Goal: Task Accomplishment & Management: Manage account settings

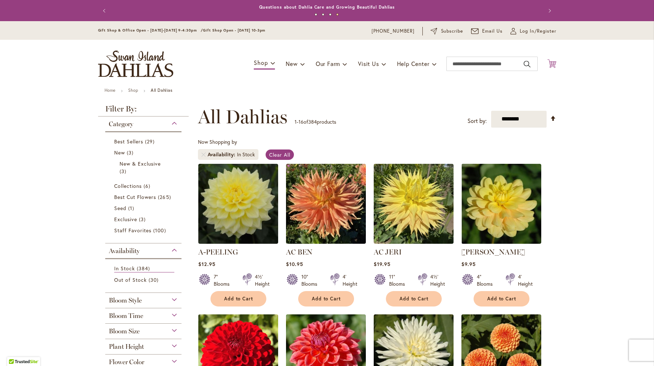
click at [551, 62] on icon "Cart .cls-1 { fill: #231f20; }" at bounding box center [551, 63] width 9 height 9
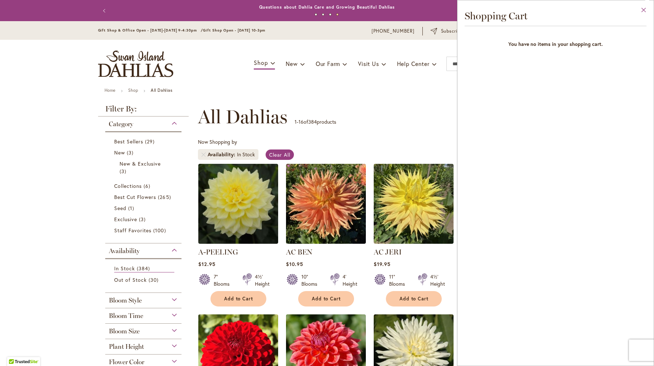
click at [643, 9] on button "Close" at bounding box center [644, 11] width 20 height 23
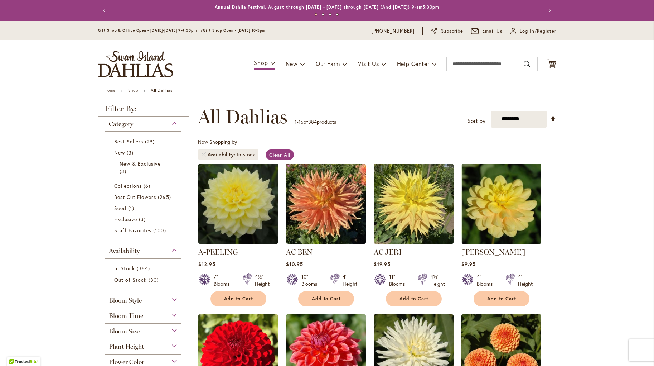
click at [533, 32] on span "Log In/Register" at bounding box center [538, 31] width 37 height 7
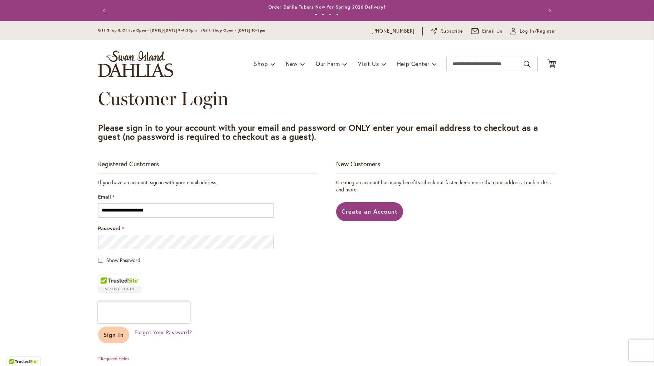
click at [117, 336] on span "Sign In" at bounding box center [113, 334] width 21 height 8
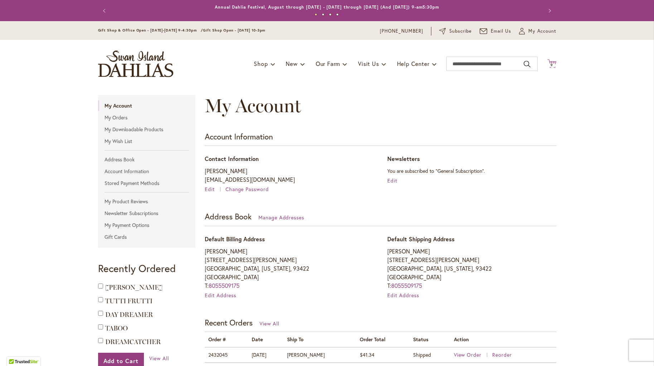
click at [552, 64] on span "9" at bounding box center [552, 65] width 3 height 5
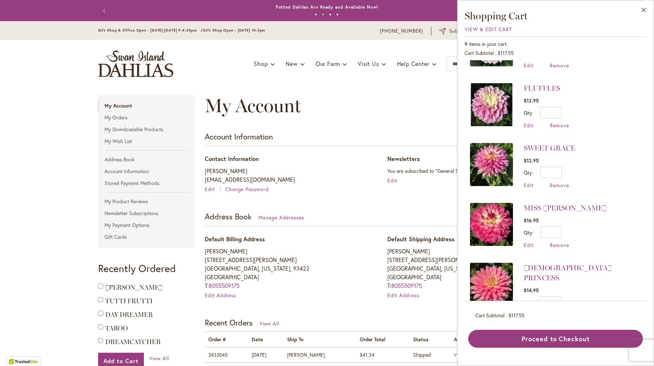
scroll to position [298, 0]
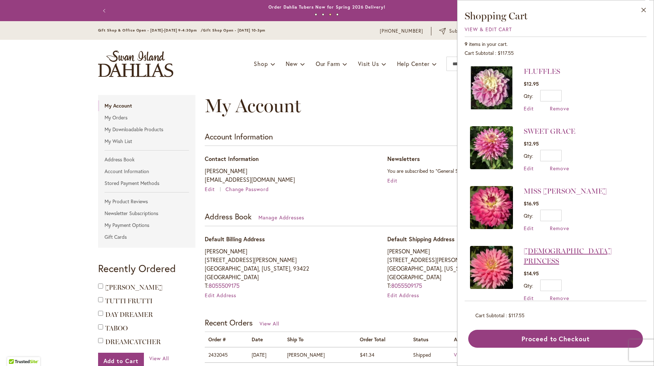
click at [562, 247] on link "GAY PRINCESS" at bounding box center [568, 255] width 88 height 19
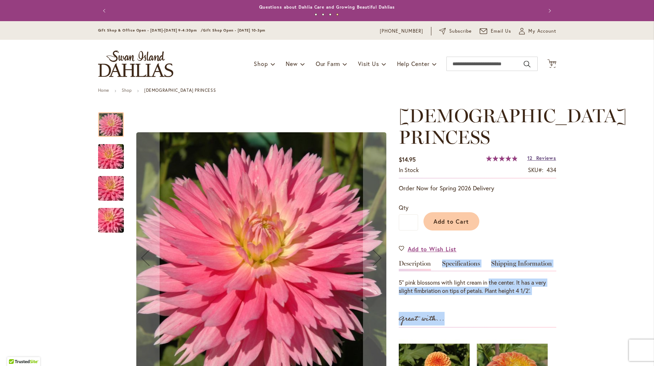
click at [547, 154] on span "Reviews" at bounding box center [546, 157] width 20 height 7
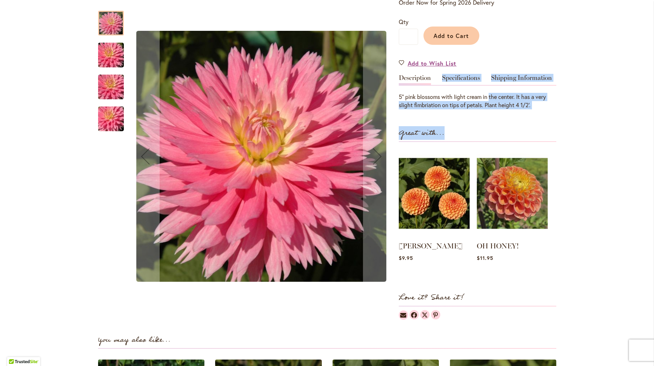
scroll to position [187, 0]
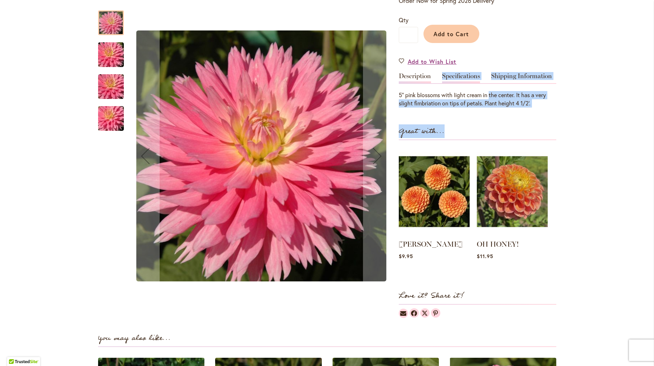
click at [458, 73] on link "Specifications" at bounding box center [461, 78] width 38 height 10
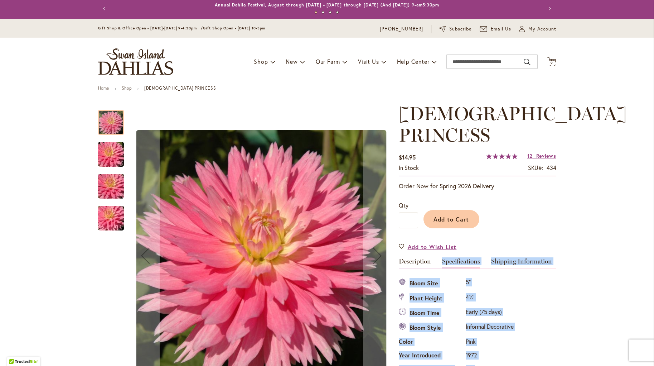
scroll to position [0, 0]
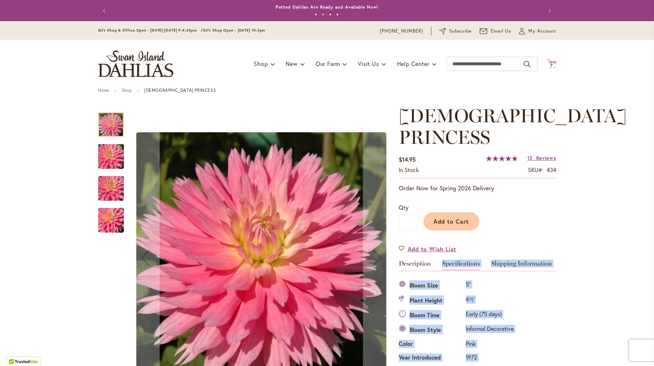
click at [551, 63] on icon at bounding box center [551, 63] width 9 height 9
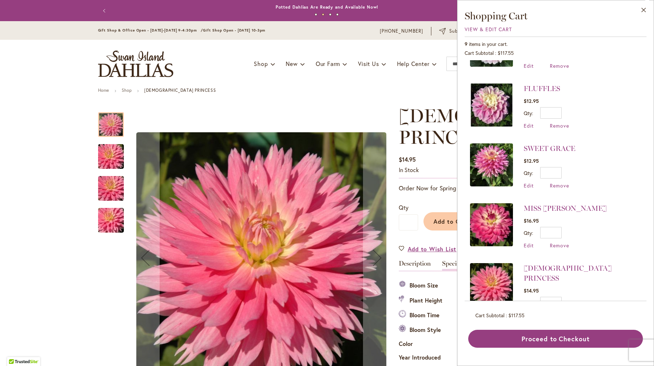
scroll to position [298, 0]
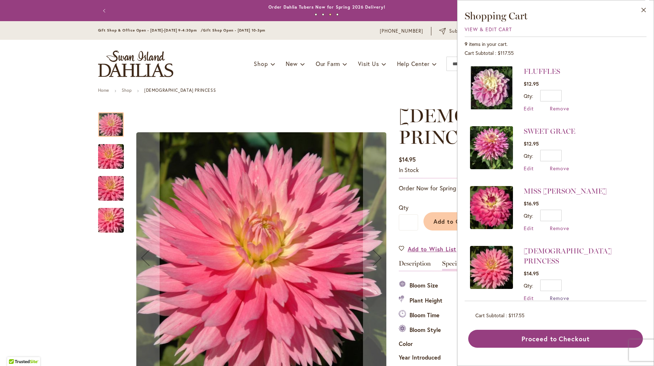
click at [560, 294] on span "Remove" at bounding box center [559, 297] width 19 height 7
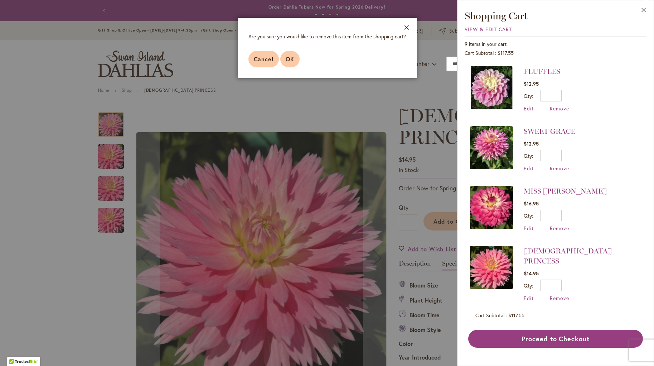
click at [293, 59] on span "OK" at bounding box center [290, 59] width 9 height 8
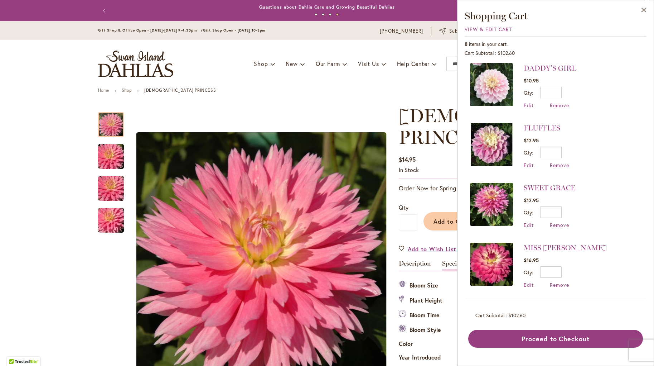
scroll to position [0, 0]
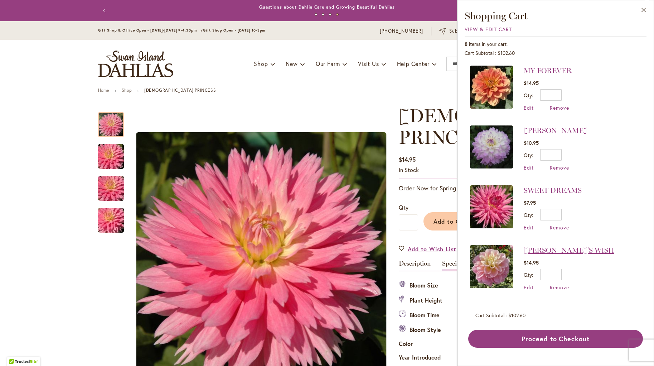
click at [556, 247] on link "GABBIE'S WISH" at bounding box center [569, 250] width 91 height 9
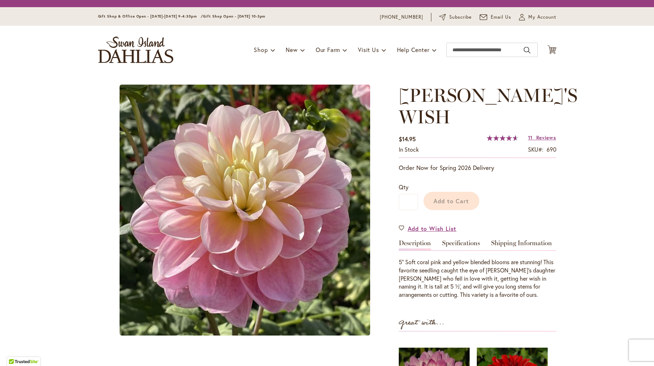
type input "********"
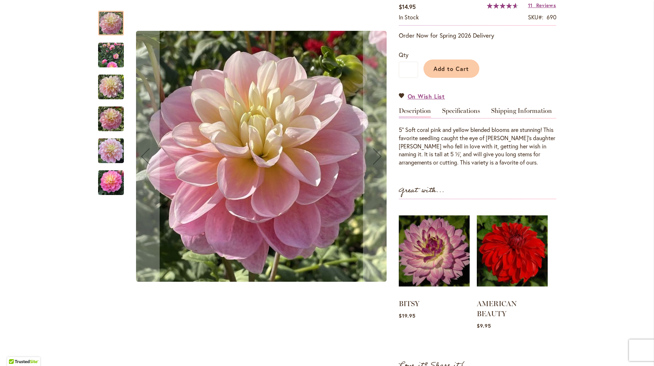
scroll to position [153, 0]
click at [464, 107] on link "Specifications" at bounding box center [461, 112] width 38 height 10
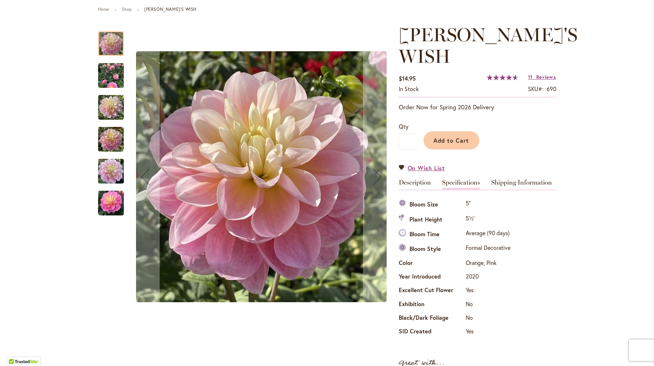
scroll to position [0, 0]
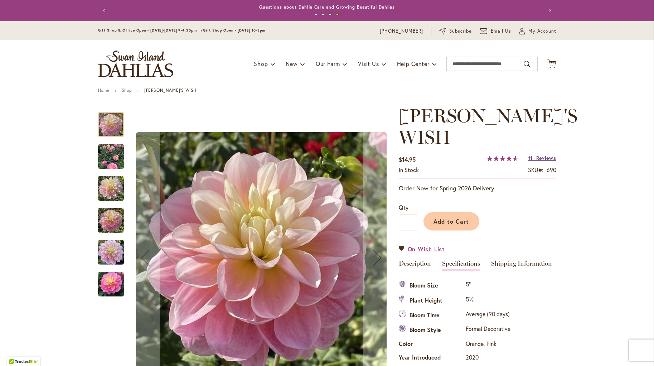
click at [545, 154] on span "Reviews" at bounding box center [546, 157] width 20 height 7
click at [540, 31] on span "My Account" at bounding box center [542, 30] width 28 height 7
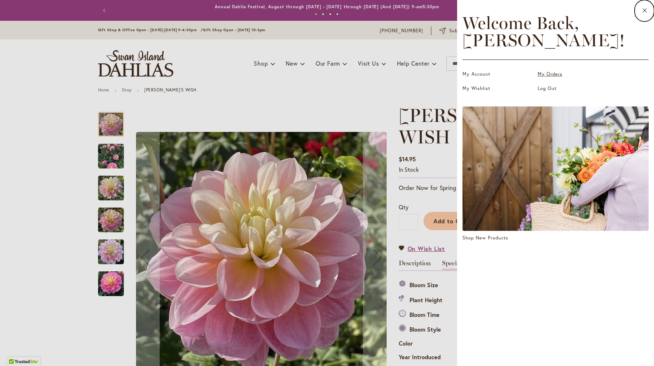
click at [557, 74] on link "My Orders" at bounding box center [574, 74] width 72 height 7
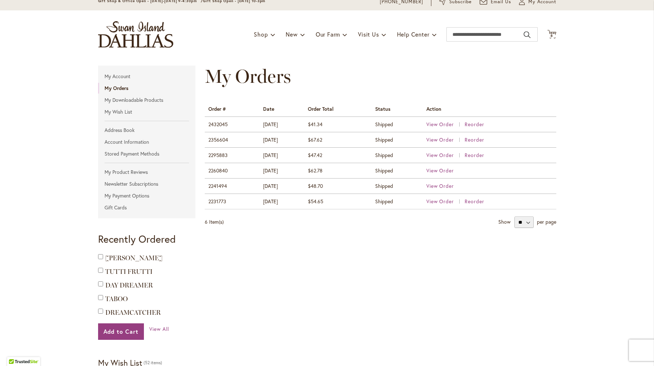
scroll to position [29, 0]
click at [449, 124] on span "View Order" at bounding box center [440, 124] width 28 height 7
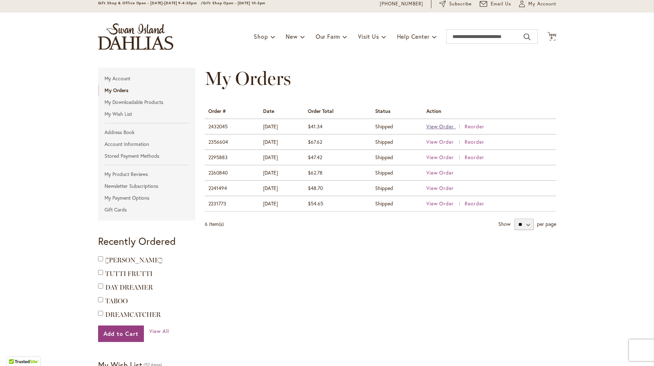
scroll to position [28, 0]
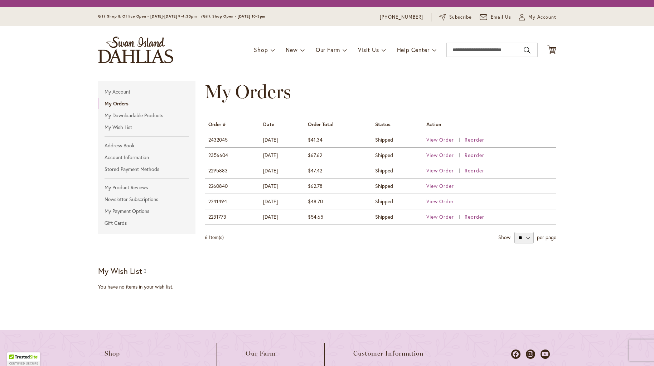
scroll to position [28, 0]
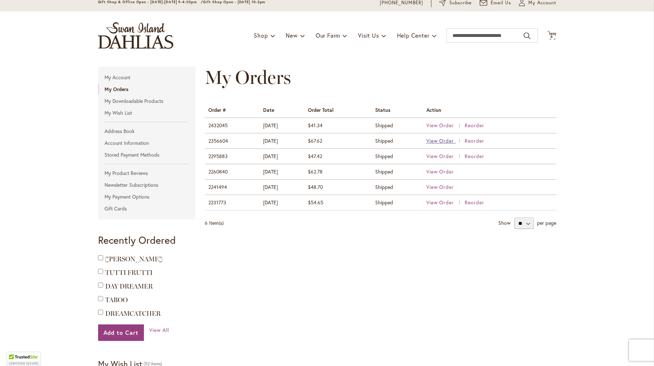
click at [439, 140] on span "View Order" at bounding box center [440, 140] width 28 height 7
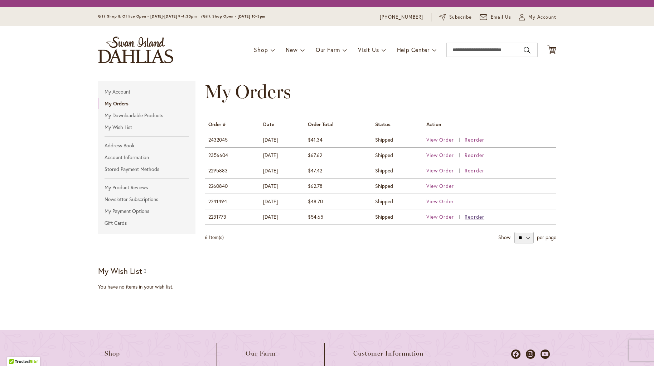
scroll to position [27, 0]
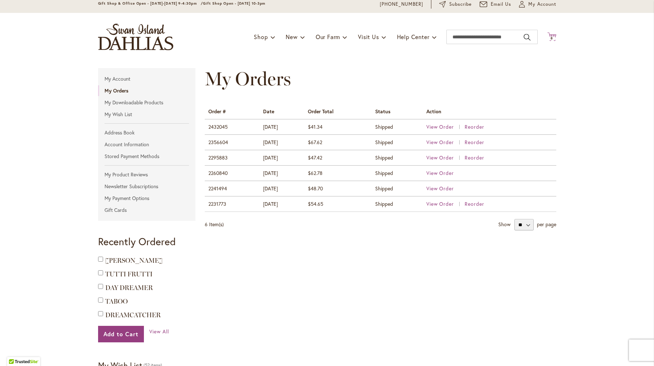
click at [552, 37] on span "8" at bounding box center [552, 38] width 3 height 5
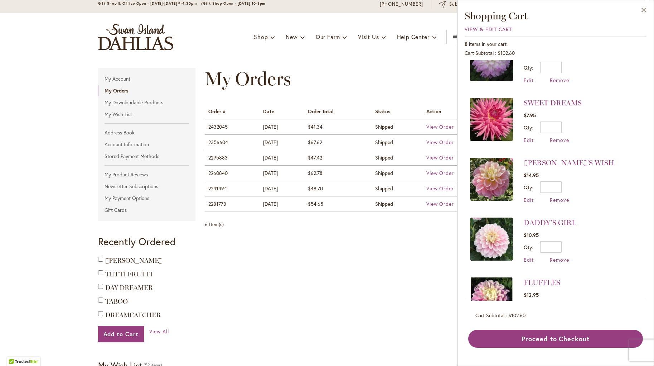
scroll to position [90, 0]
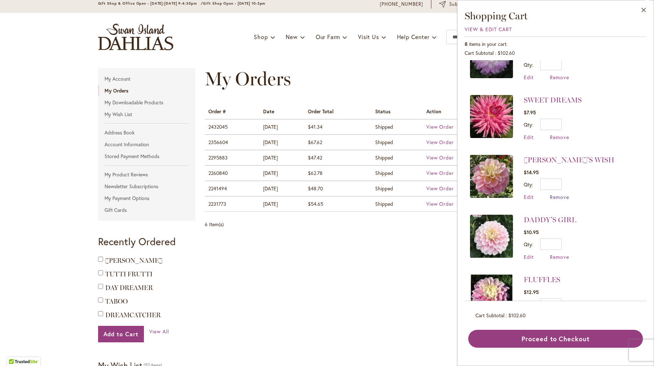
click at [566, 194] on span "Remove" at bounding box center [559, 196] width 19 height 7
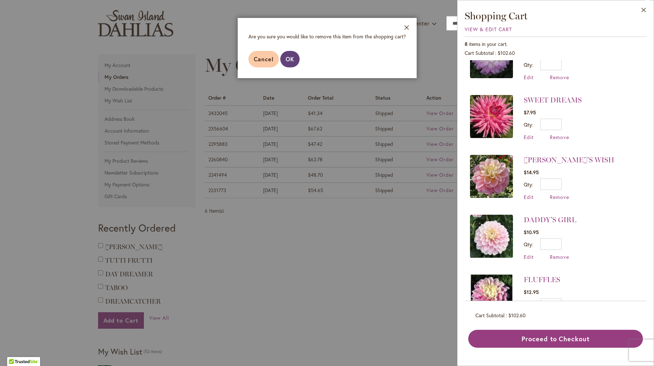
click at [293, 58] on span "OK" at bounding box center [290, 59] width 9 height 8
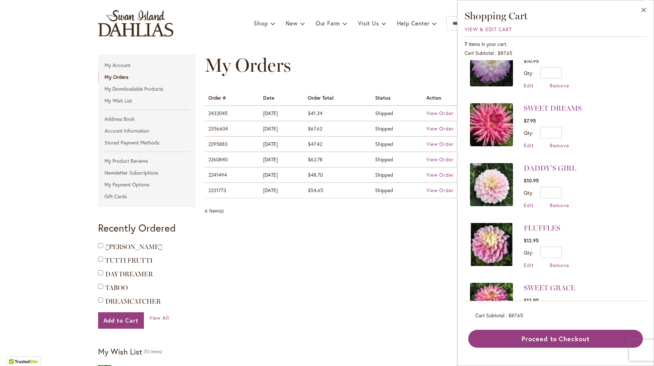
scroll to position [0, 0]
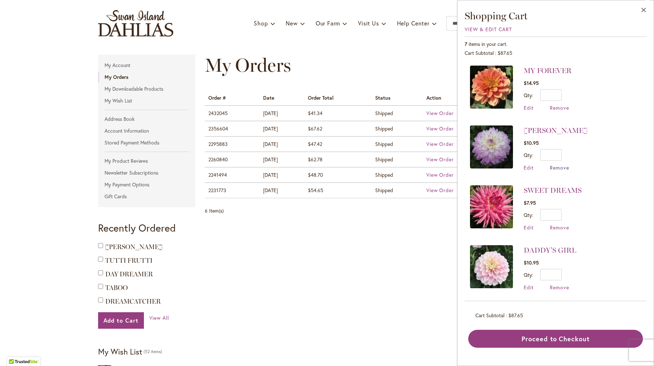
click at [561, 167] on span "Remove" at bounding box center [559, 167] width 19 height 7
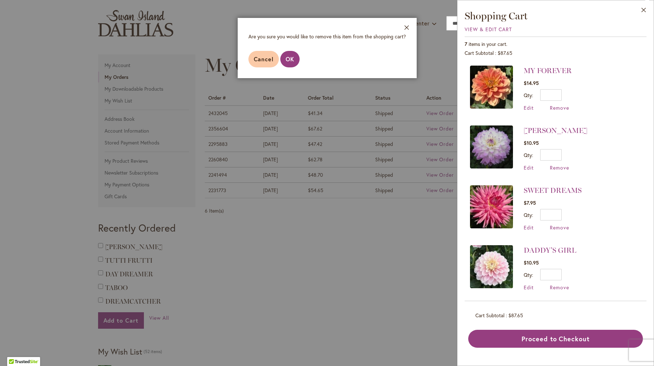
click at [290, 57] on span "OK" at bounding box center [290, 59] width 9 height 8
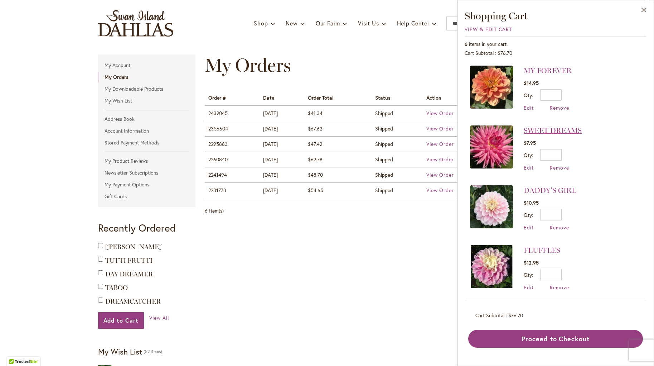
click at [559, 130] on link "SWEET DREAMS" at bounding box center [553, 130] width 58 height 9
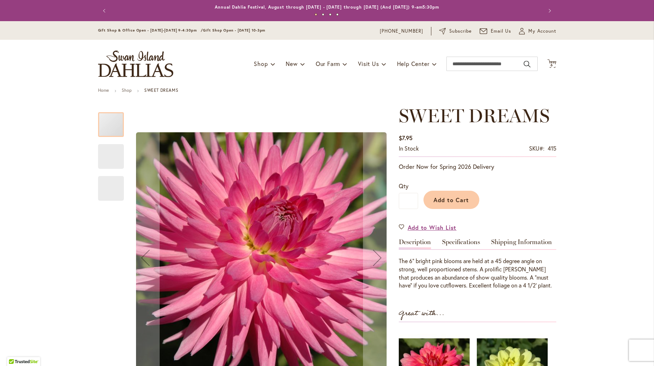
type input "********"
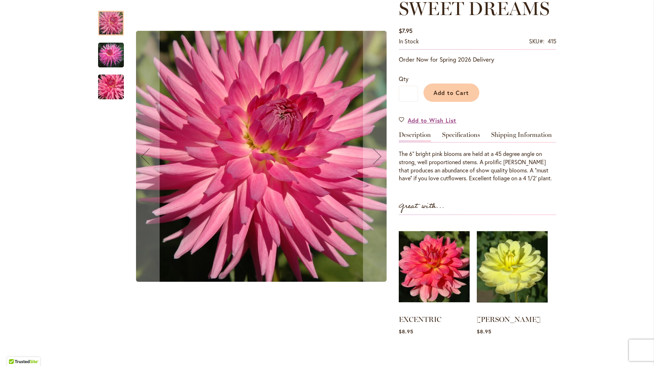
scroll to position [111, 0]
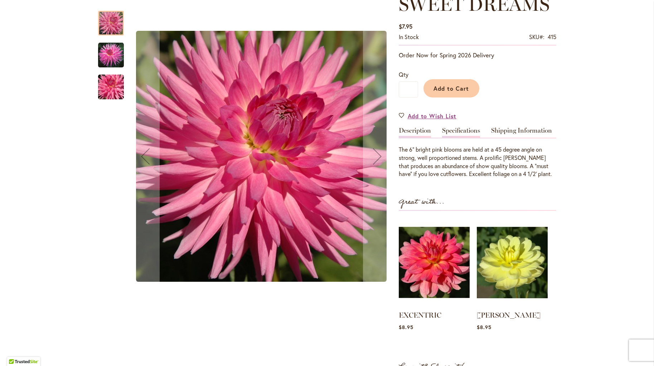
click at [469, 130] on link "Specifications" at bounding box center [461, 132] width 38 height 10
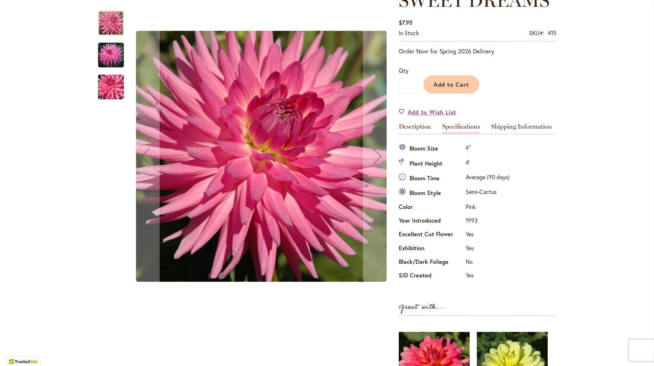
scroll to position [118, 0]
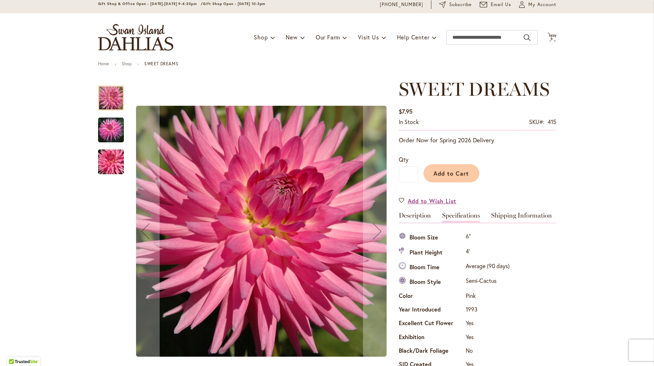
scroll to position [0, 0]
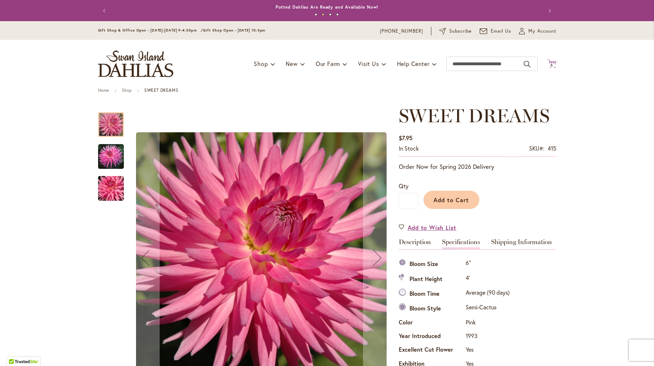
click at [552, 63] on icon "Cart .cls-1 { fill: #231f20; }" at bounding box center [551, 63] width 9 height 9
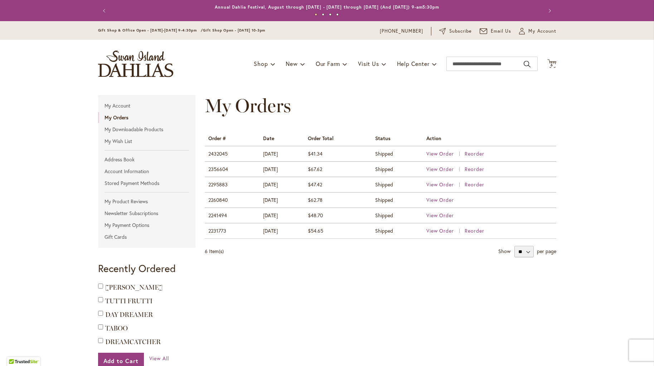
scroll to position [40, 0]
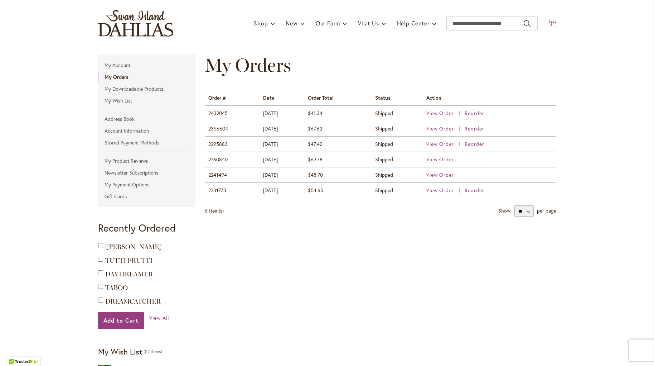
click at [553, 22] on icon "Cart .cls-1 { fill: #231f20; }" at bounding box center [551, 23] width 9 height 9
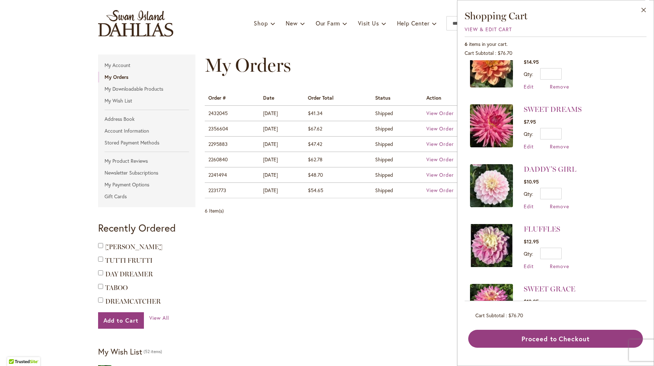
scroll to position [0, 0]
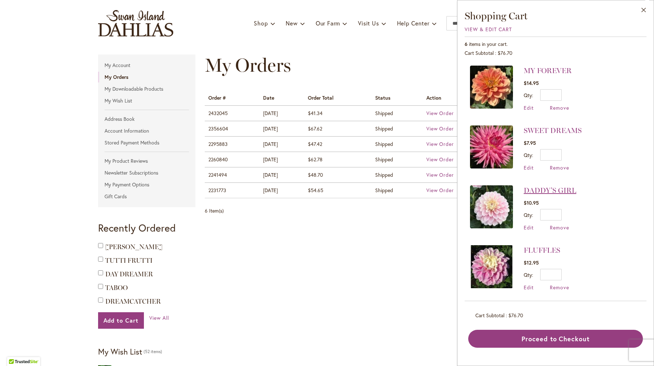
click at [557, 190] on link "DADDY'S GIRL" at bounding box center [550, 190] width 53 height 9
click at [556, 188] on link "DADDY'S GIRL" at bounding box center [550, 190] width 53 height 9
click at [489, 204] on img at bounding box center [491, 206] width 43 height 43
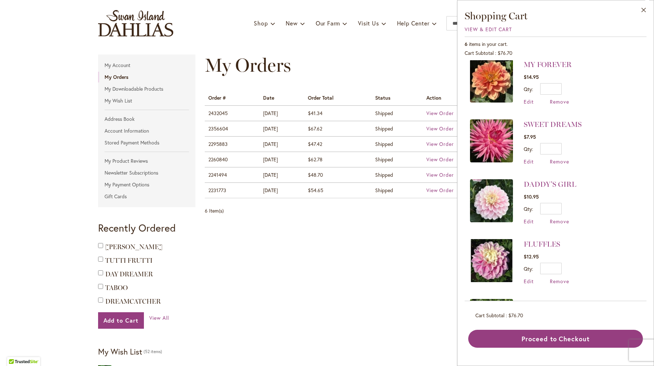
click at [489, 204] on img at bounding box center [491, 200] width 43 height 43
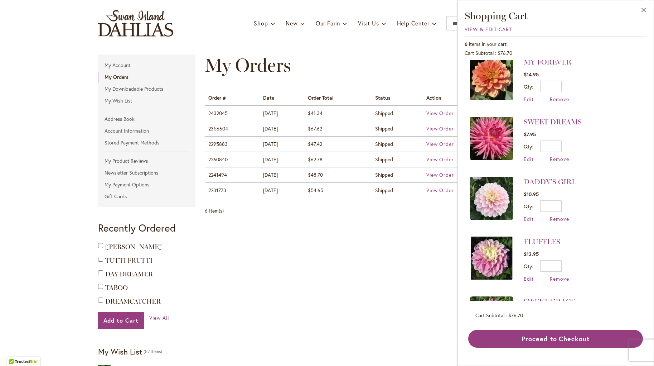
click at [489, 204] on img at bounding box center [491, 198] width 43 height 43
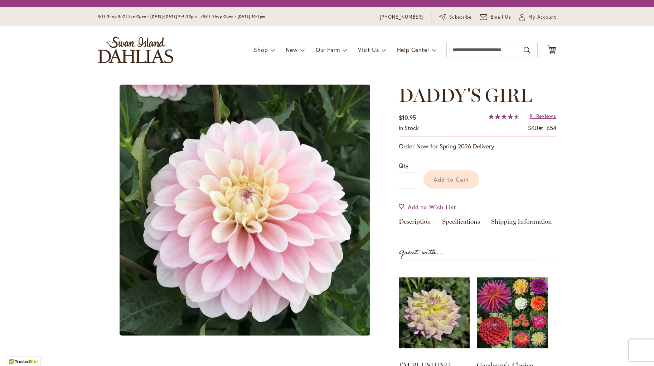
type input "********"
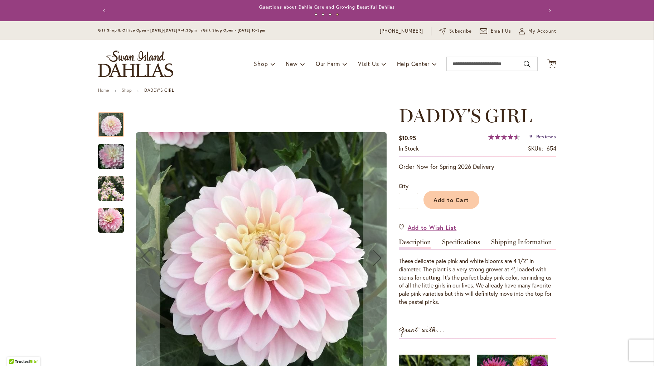
click at [545, 136] on span "Reviews" at bounding box center [546, 136] width 20 height 7
click at [552, 62] on icon at bounding box center [551, 63] width 9 height 9
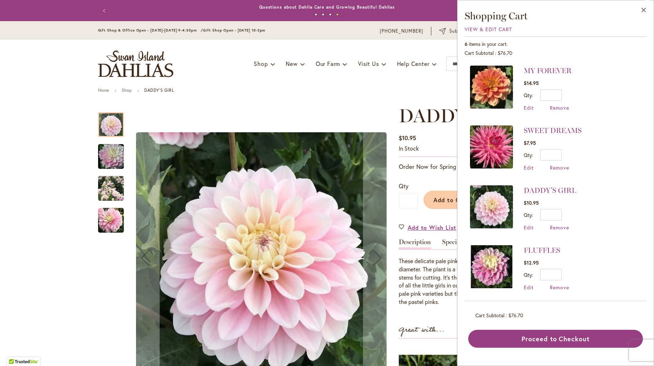
scroll to position [1, 0]
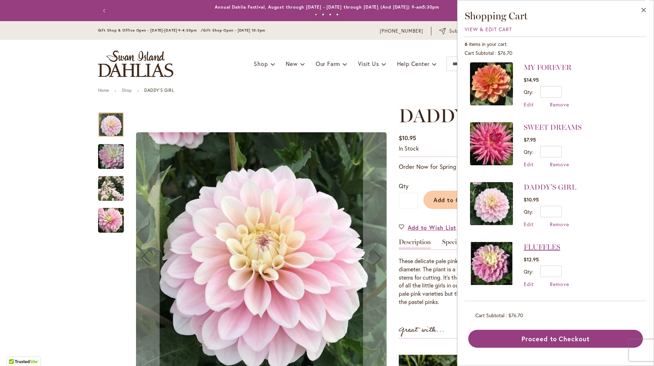
click at [552, 248] on link "FLUFFLES" at bounding box center [542, 246] width 37 height 9
click at [494, 260] on img at bounding box center [491, 263] width 43 height 43
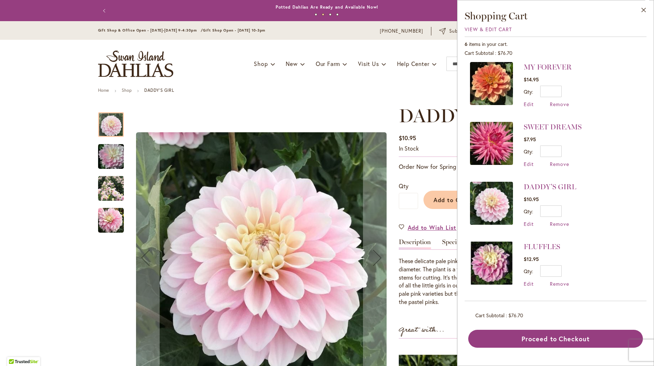
click at [489, 259] on img at bounding box center [491, 262] width 43 height 43
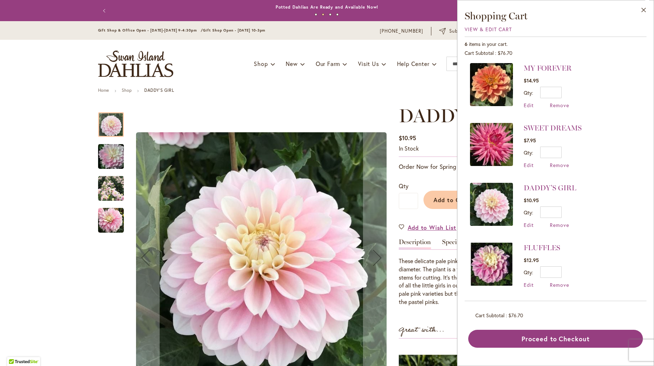
click at [489, 259] on img at bounding box center [491, 263] width 43 height 43
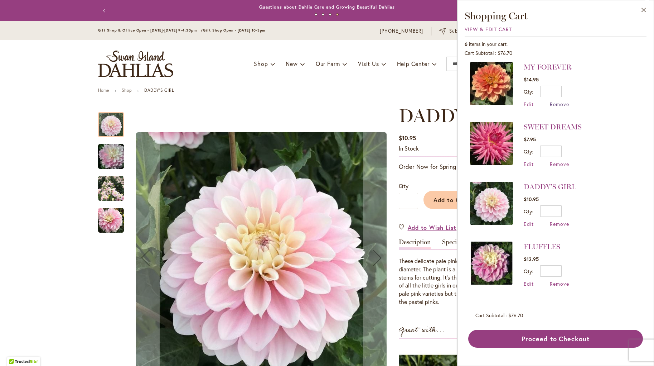
click at [564, 105] on span "Remove" at bounding box center [559, 104] width 19 height 7
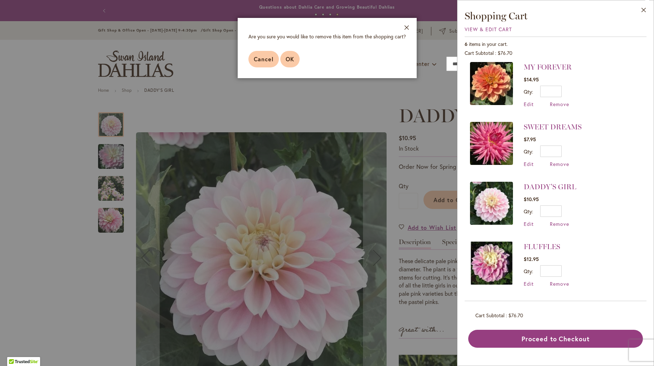
click at [290, 59] on span "OK" at bounding box center [290, 59] width 9 height 8
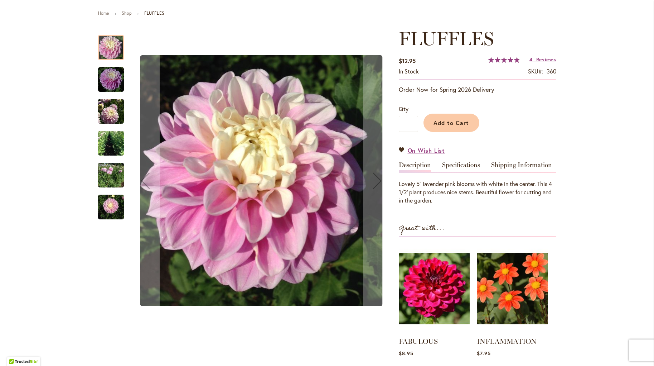
scroll to position [78, 0]
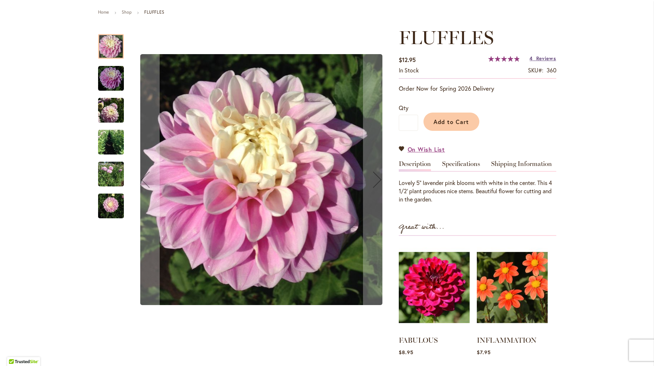
click at [546, 58] on span "Reviews" at bounding box center [546, 58] width 20 height 7
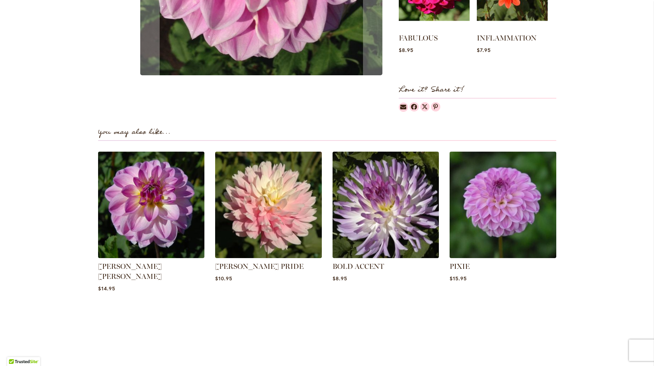
scroll to position [381, 0]
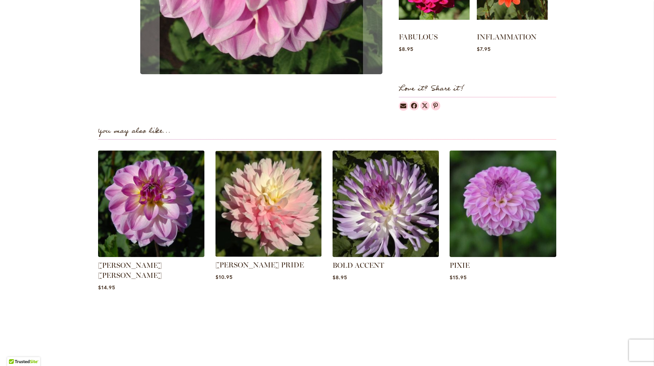
click at [264, 200] on img at bounding box center [268, 203] width 111 height 111
click at [275, 220] on img at bounding box center [268, 203] width 111 height 111
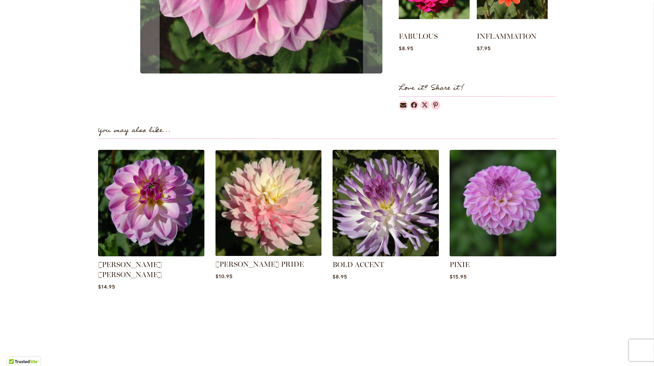
click at [258, 217] on img at bounding box center [268, 202] width 111 height 111
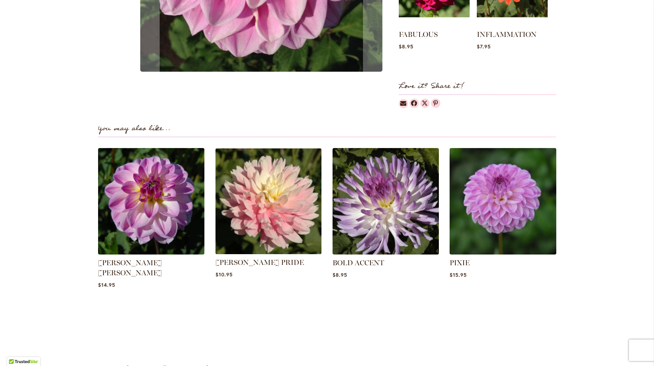
click at [274, 212] on img at bounding box center [268, 200] width 111 height 111
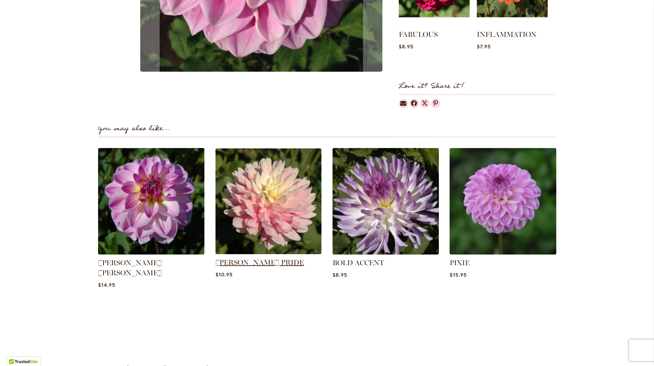
click at [261, 260] on link "CHILSON'S PRIDE" at bounding box center [260, 262] width 88 height 9
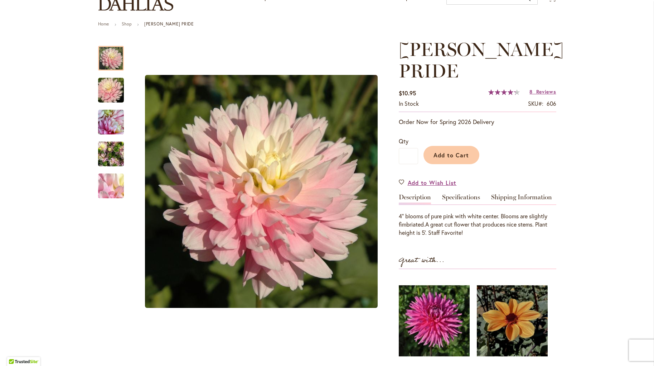
scroll to position [70, 0]
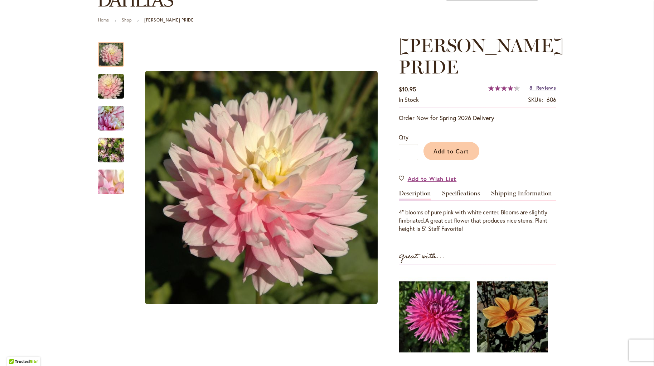
click at [537, 87] on span "Reviews" at bounding box center [546, 87] width 20 height 7
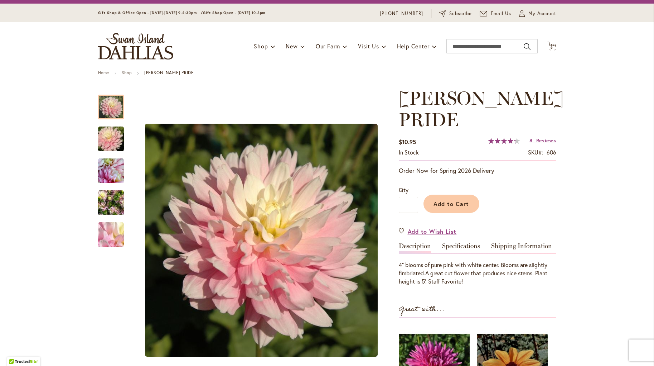
scroll to position [0, 0]
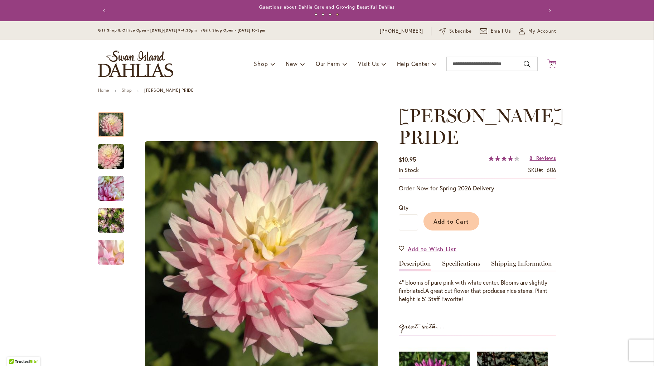
click at [551, 61] on icon "Cart .cls-1 { fill: #231f20; }" at bounding box center [551, 63] width 9 height 9
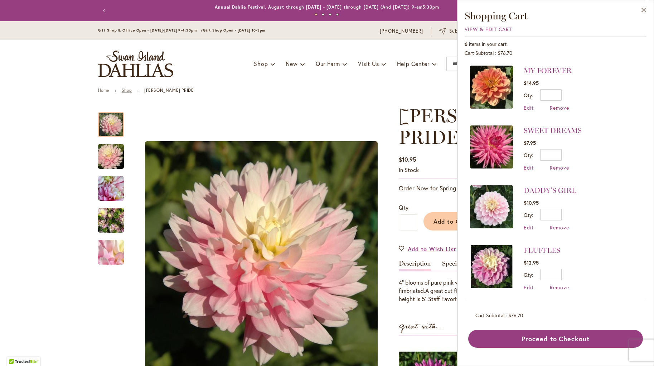
click at [129, 90] on link "Shop" at bounding box center [127, 89] width 10 height 5
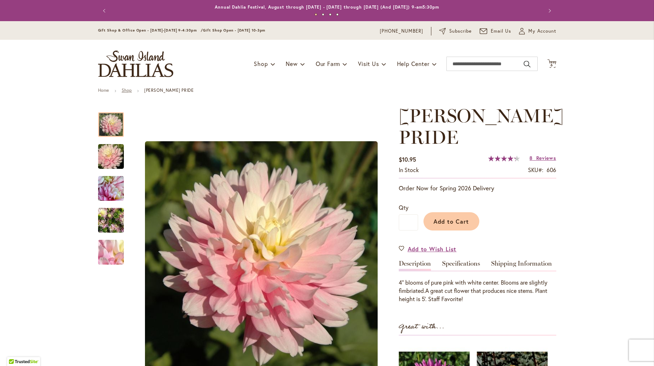
click at [129, 90] on link "Shop" at bounding box center [127, 89] width 10 height 5
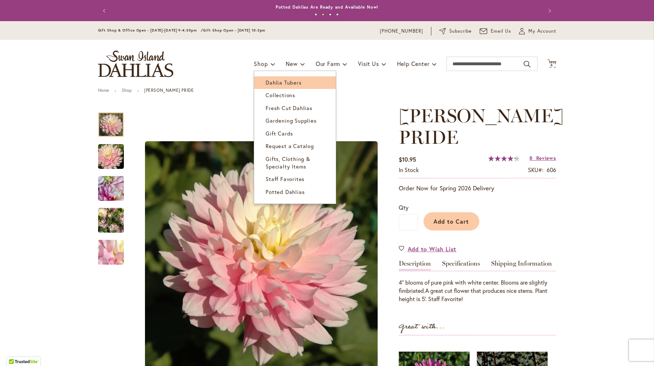
click at [277, 82] on span "Dahlia Tubers" at bounding box center [284, 82] width 36 height 7
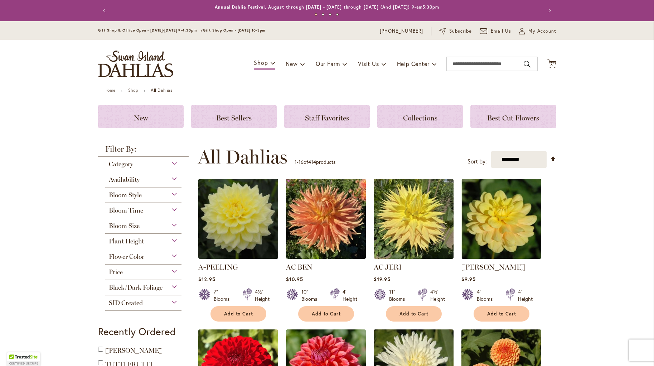
scroll to position [1, 0]
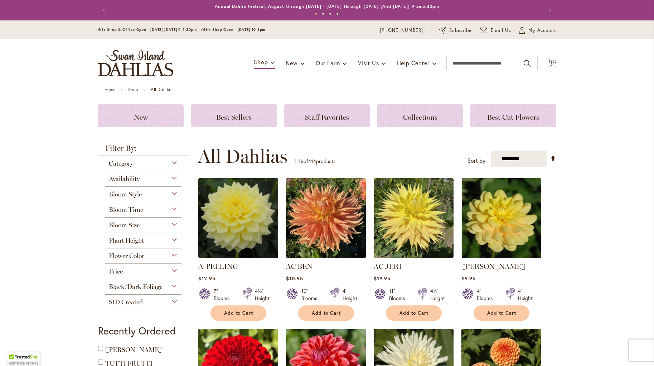
click at [175, 256] on div "Flower Color" at bounding box center [143, 253] width 77 height 11
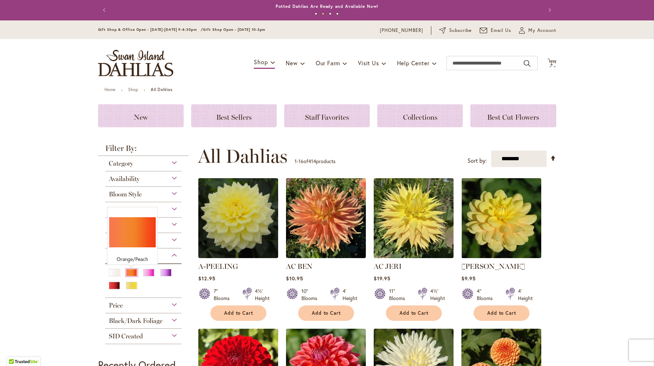
click at [131, 273] on div "Orange/Peach" at bounding box center [131, 273] width 11 height 8
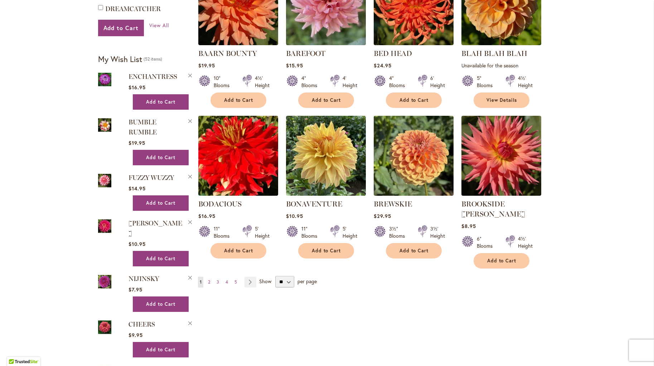
scroll to position [513, 0]
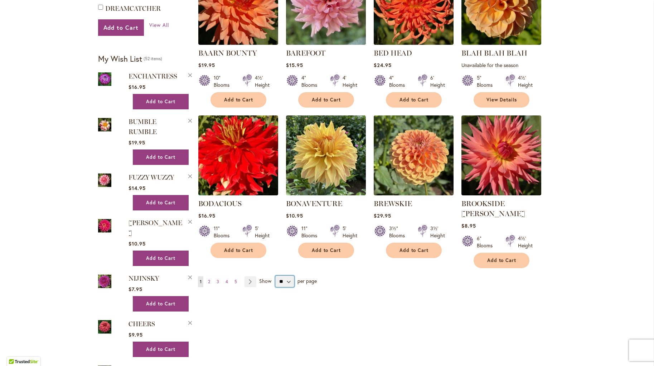
select select "**"
click option "**" at bounding box center [0, 0] width 0 height 0
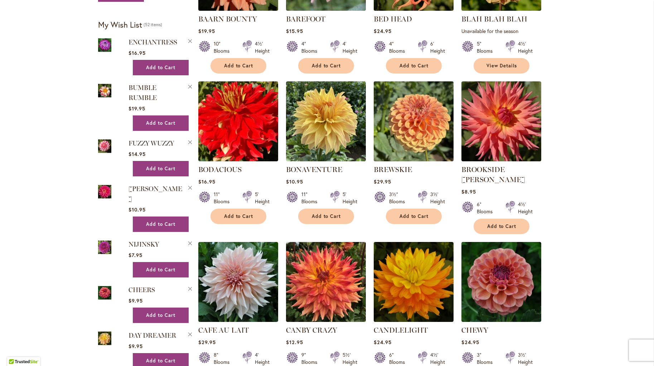
scroll to position [549, 0]
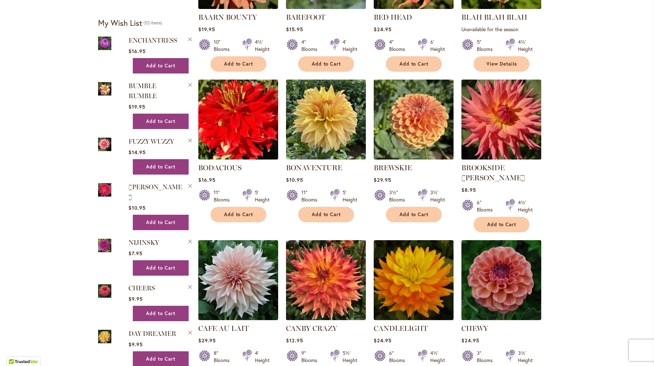
click at [506, 129] on img at bounding box center [501, 119] width 84 height 84
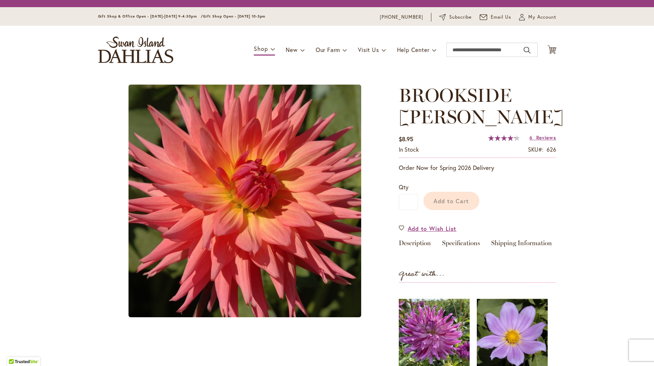
type input "********"
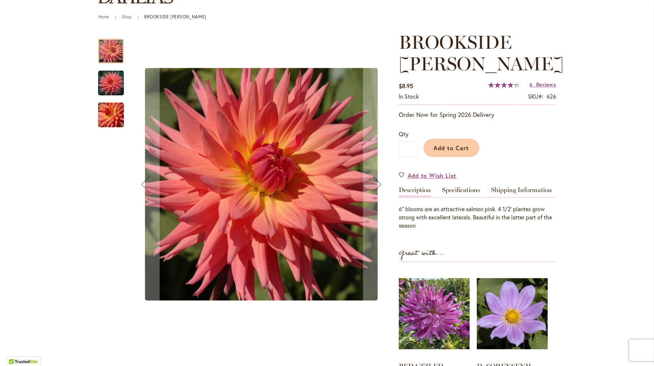
scroll to position [73, 0]
click at [468, 189] on link "Specifications" at bounding box center [461, 192] width 38 height 10
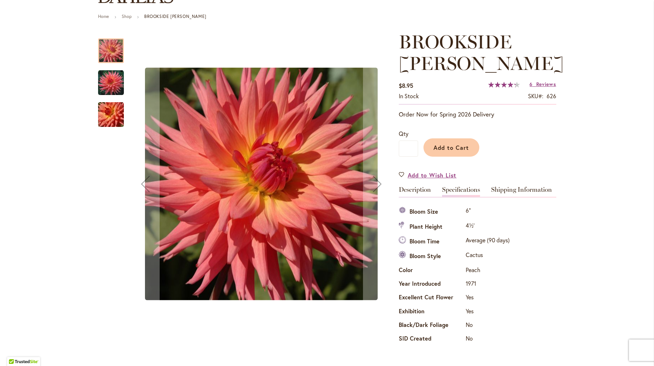
scroll to position [75, 0]
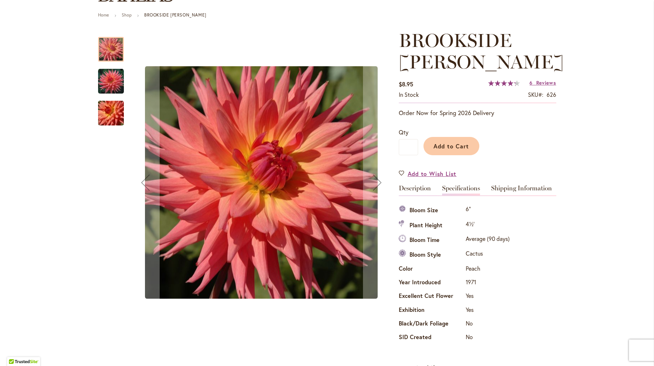
click at [548, 82] on span "Reviews" at bounding box center [546, 82] width 20 height 7
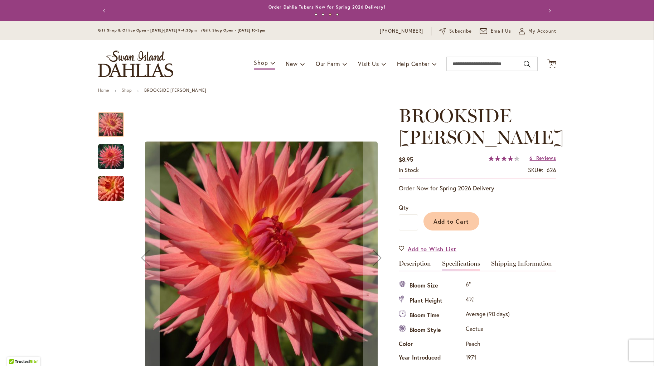
scroll to position [0, 0]
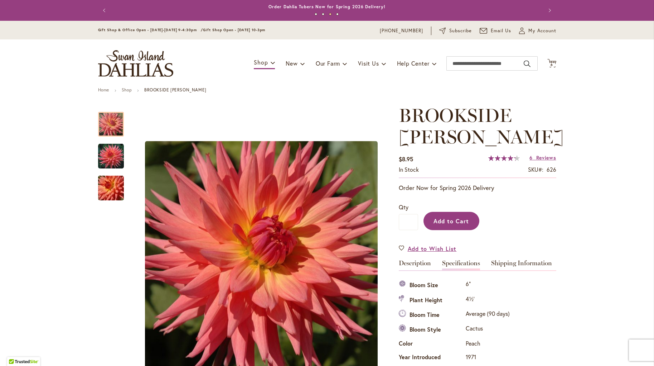
click at [452, 220] on span "Add to Cart" at bounding box center [451, 221] width 35 height 8
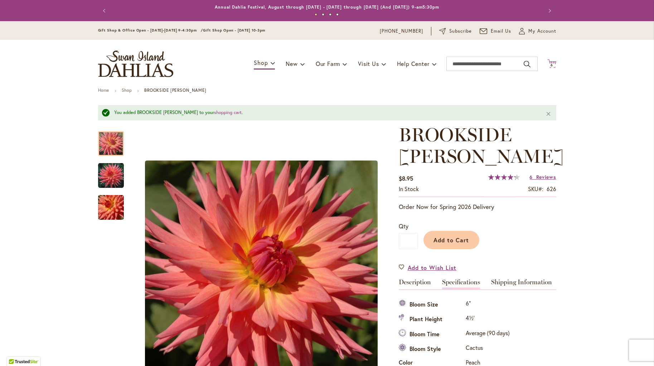
click at [552, 64] on span "6" at bounding box center [552, 65] width 3 height 5
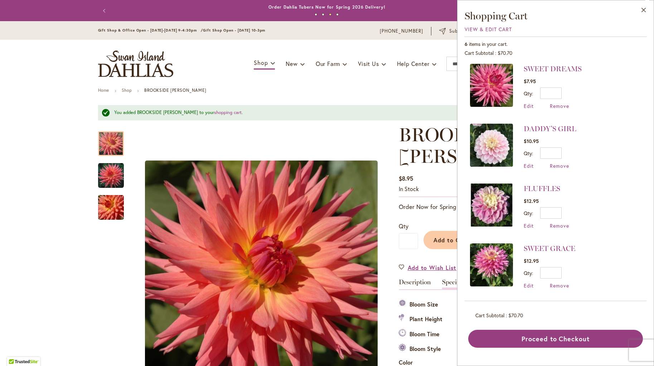
scroll to position [57, 0]
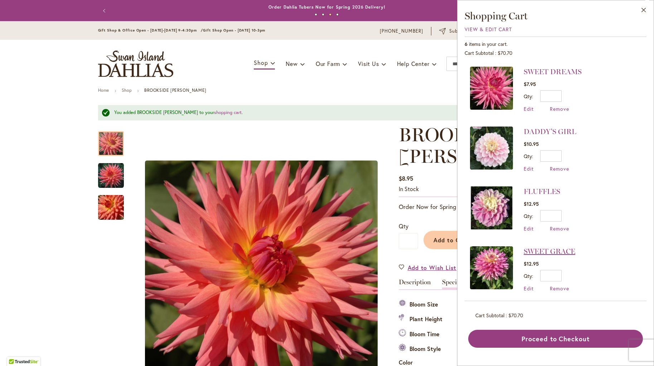
click at [563, 252] on link "SWEET GRACE" at bounding box center [550, 251] width 52 height 9
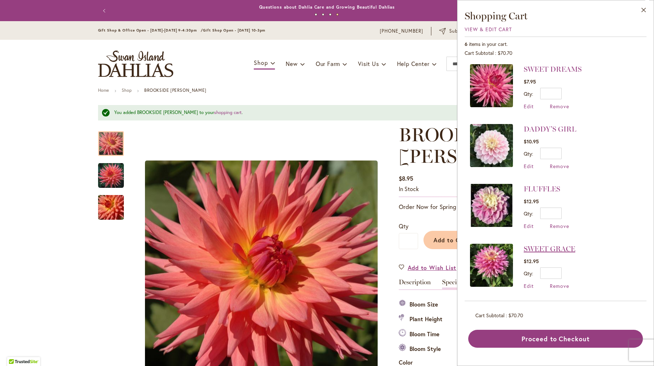
scroll to position [62, 0]
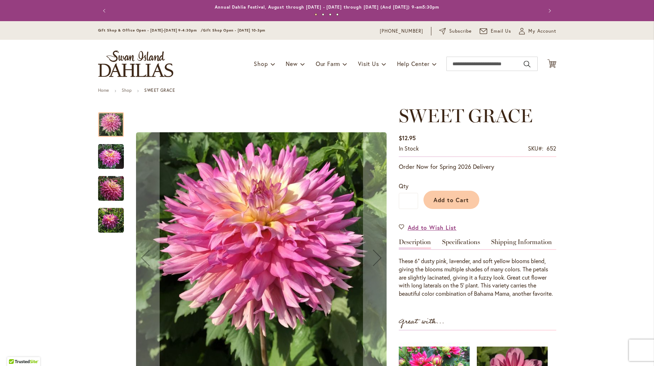
type input "********"
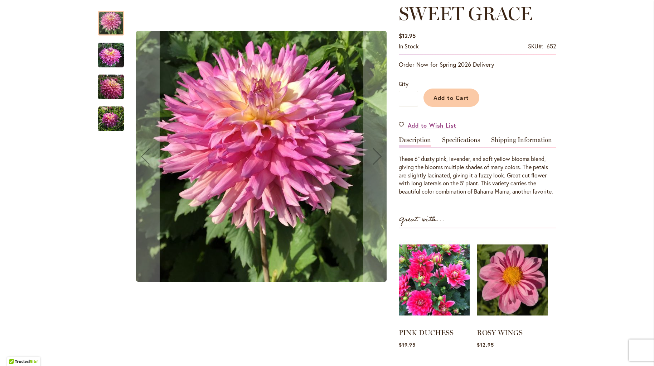
scroll to position [98, 0]
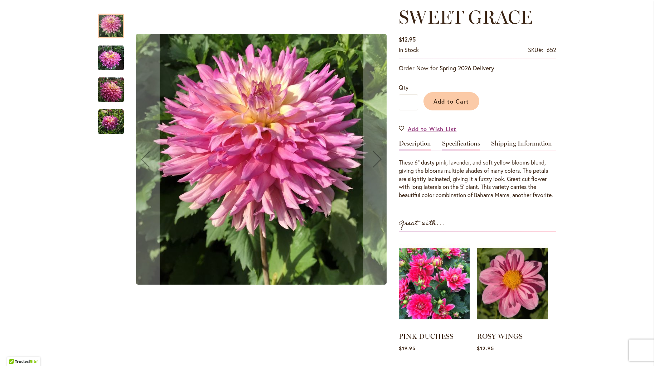
click at [470, 143] on link "Specifications" at bounding box center [461, 145] width 38 height 10
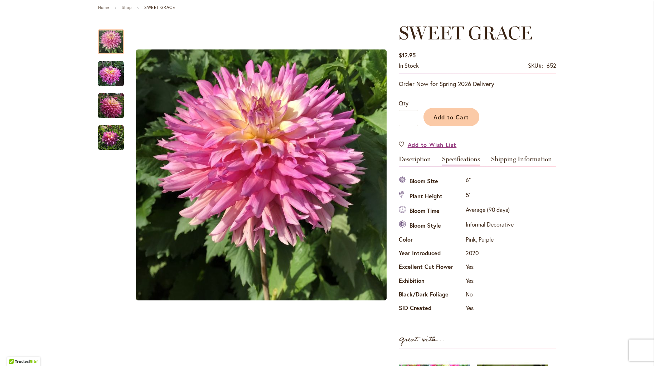
scroll to position [82, 0]
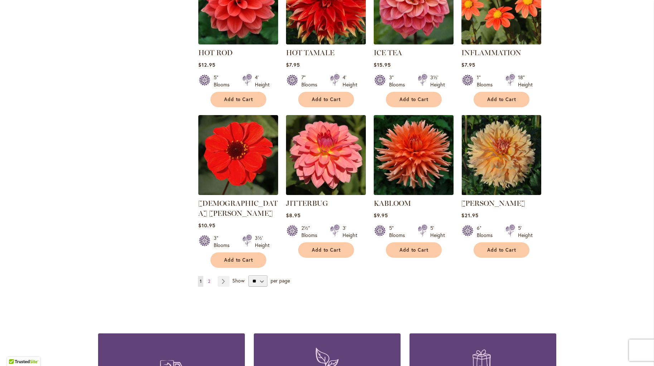
scroll to position [2378, 0]
click at [220, 275] on link "Page Next" at bounding box center [224, 280] width 12 height 11
click at [226, 275] on link "Page Next" at bounding box center [224, 280] width 12 height 11
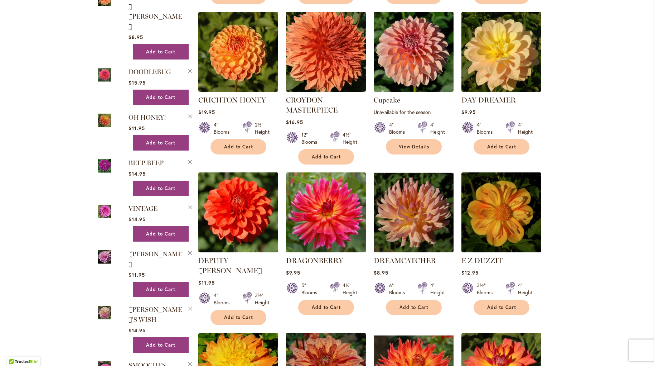
scroll to position [1079, 0]
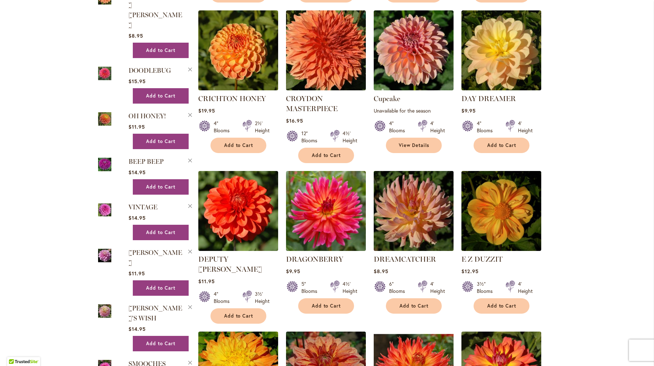
click at [416, 210] on img at bounding box center [414, 211] width 84 height 84
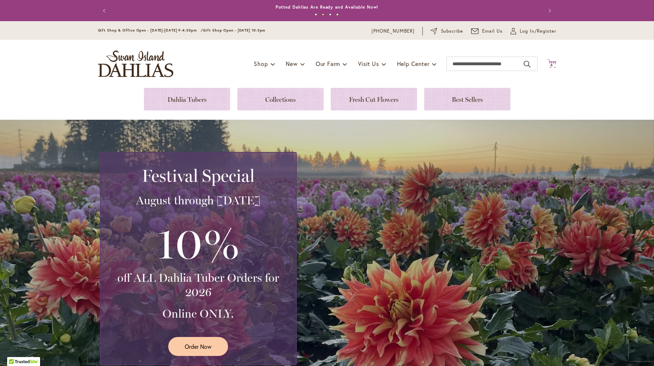
click at [552, 64] on span "6" at bounding box center [552, 65] width 3 height 5
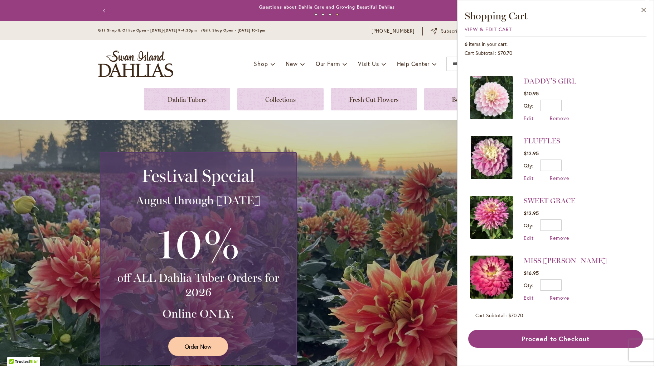
scroll to position [120, 0]
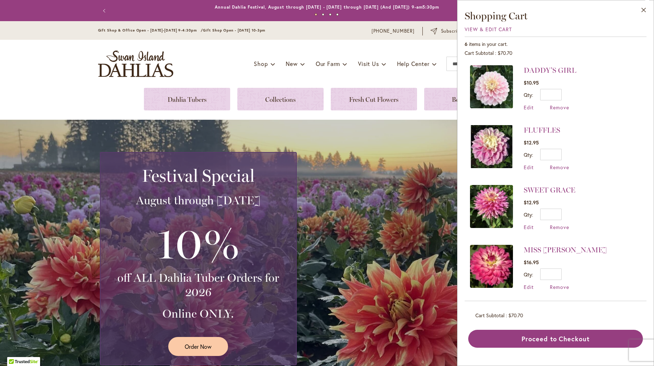
click at [645, 9] on button "Close" at bounding box center [644, 11] width 20 height 23
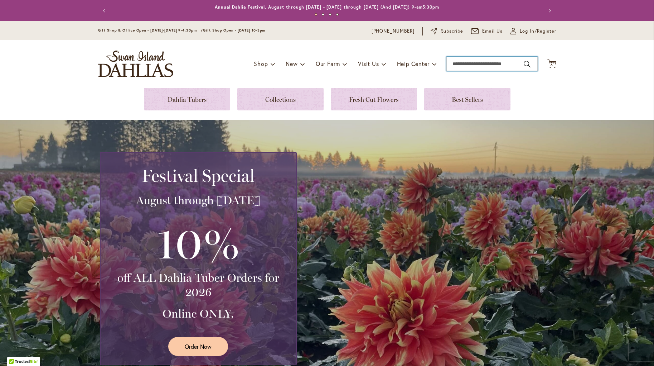
drag, startPoint x: 467, startPoint y: 64, endPoint x: 478, endPoint y: 65, distance: 10.5
click at [468, 64] on input "Search" at bounding box center [491, 64] width 91 height 14
type input "**********"
